Goal: Information Seeking & Learning: Learn about a topic

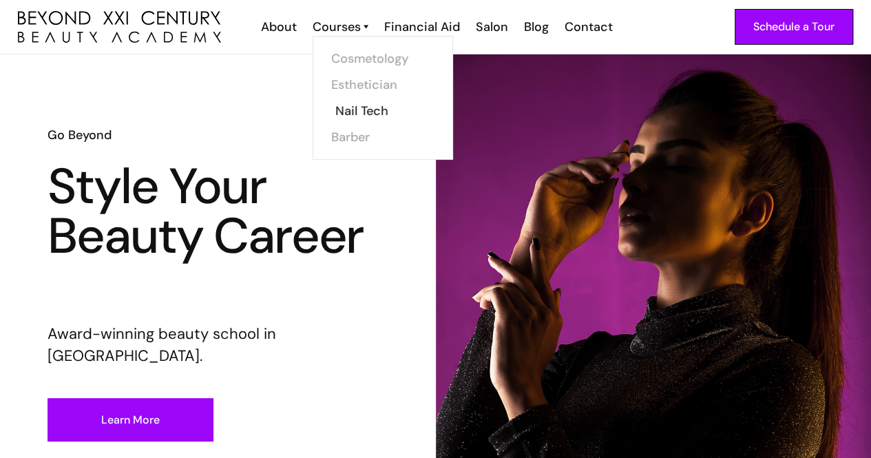
click at [346, 107] on link "Nail Tech" at bounding box center [386, 111] width 103 height 26
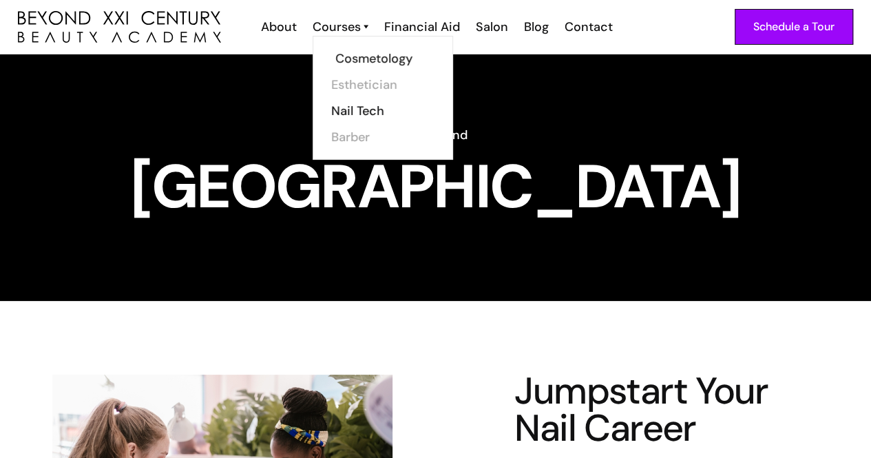
click at [356, 52] on link "Cosmetology" at bounding box center [386, 58] width 103 height 26
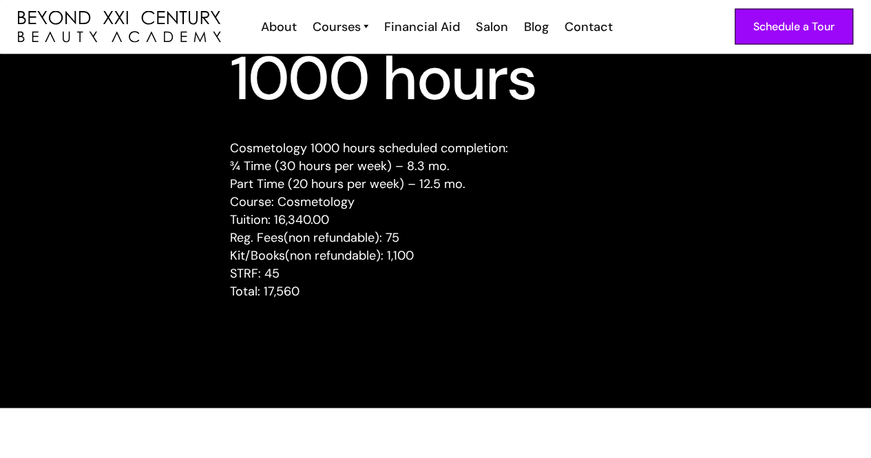
scroll to position [1375, 0]
